Goal: Information Seeking & Learning: Check status

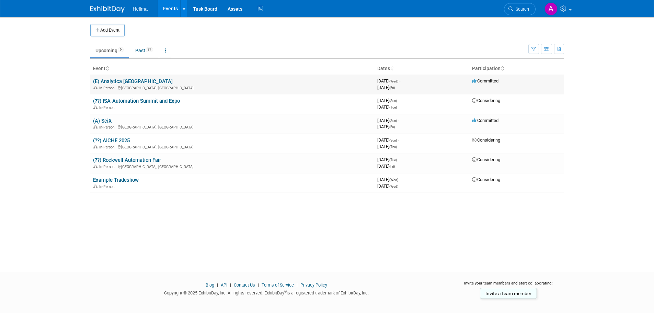
click at [124, 83] on link "(E) Analytica [GEOGRAPHIC_DATA]" at bounding box center [133, 81] width 80 height 6
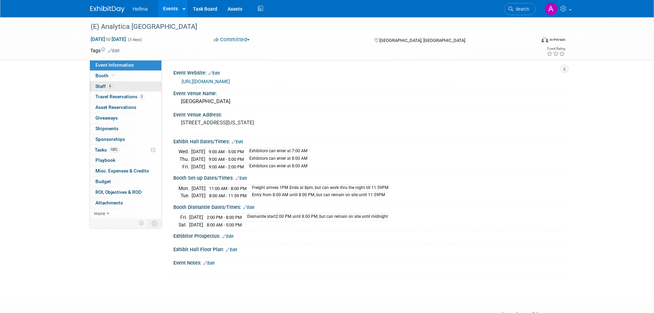
click at [117, 91] on link "6 Staff 6" at bounding box center [125, 86] width 71 height 10
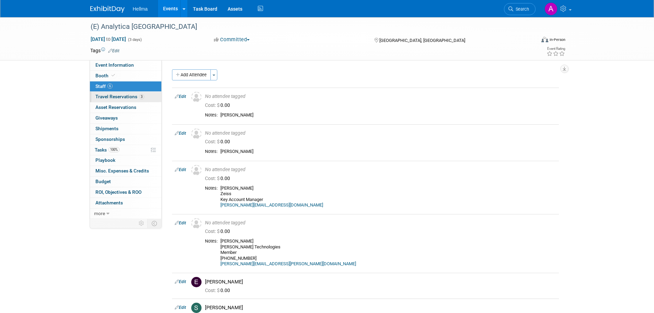
click at [123, 100] on link "3 Travel Reservations 3" at bounding box center [125, 97] width 71 height 10
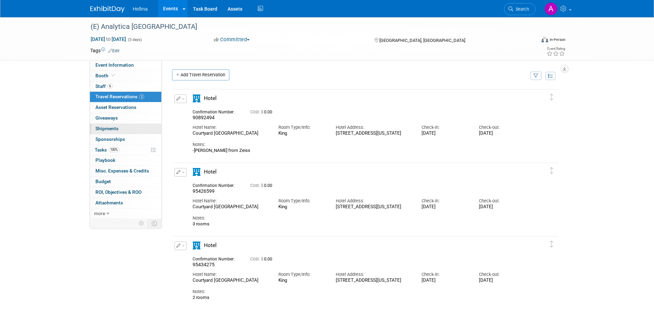
click at [124, 131] on link "0 Shipments 0" at bounding box center [125, 129] width 71 height 10
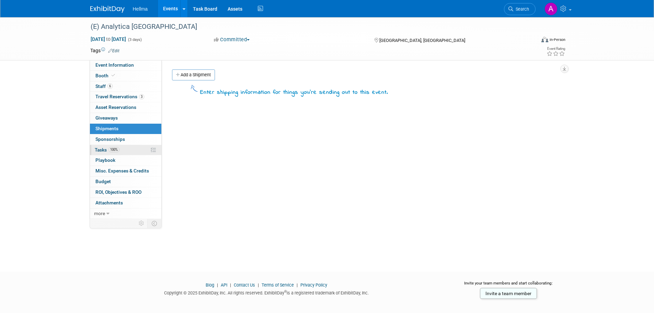
click at [128, 154] on link "100% Tasks 100%" at bounding box center [125, 150] width 71 height 10
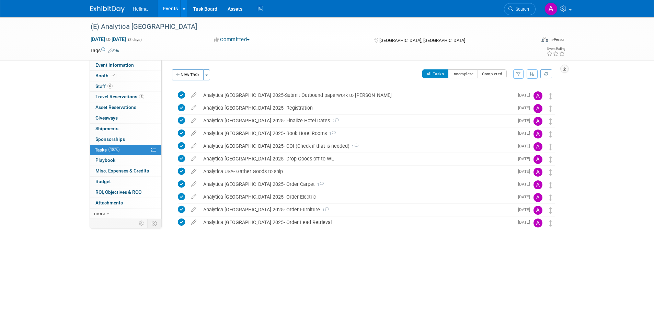
click at [121, 12] on img at bounding box center [107, 9] width 34 height 7
